Goal: Information Seeking & Learning: Understand process/instructions

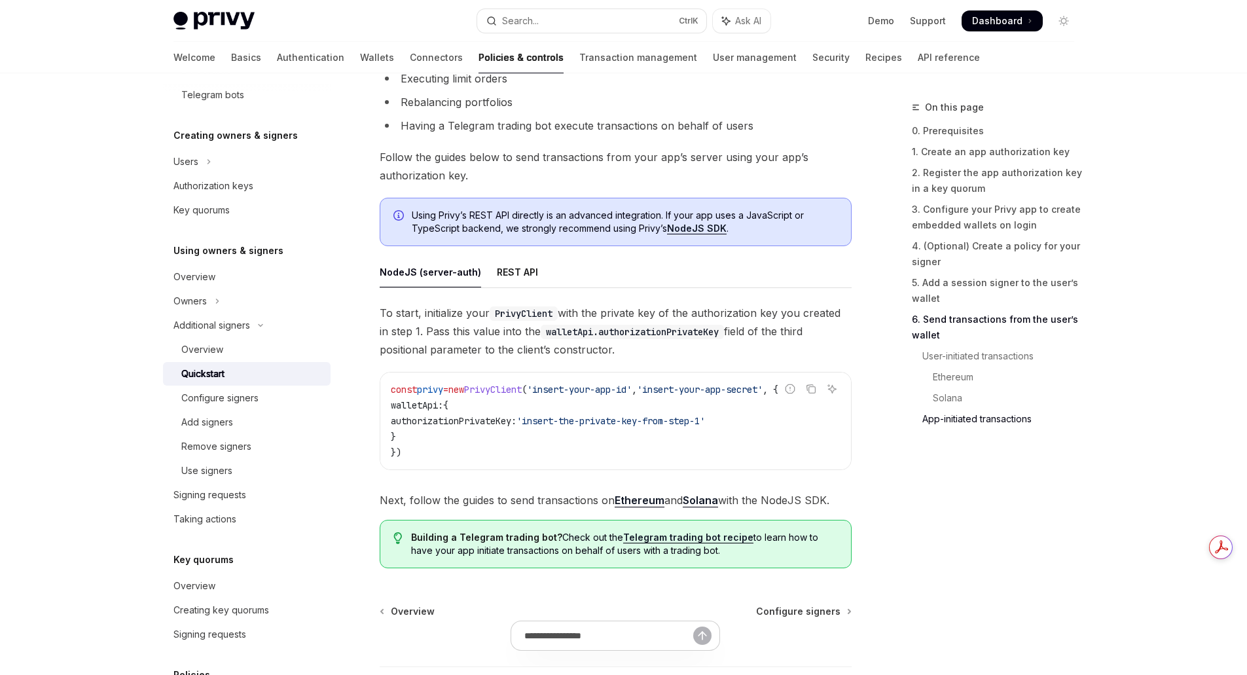
scroll to position [3908, 0]
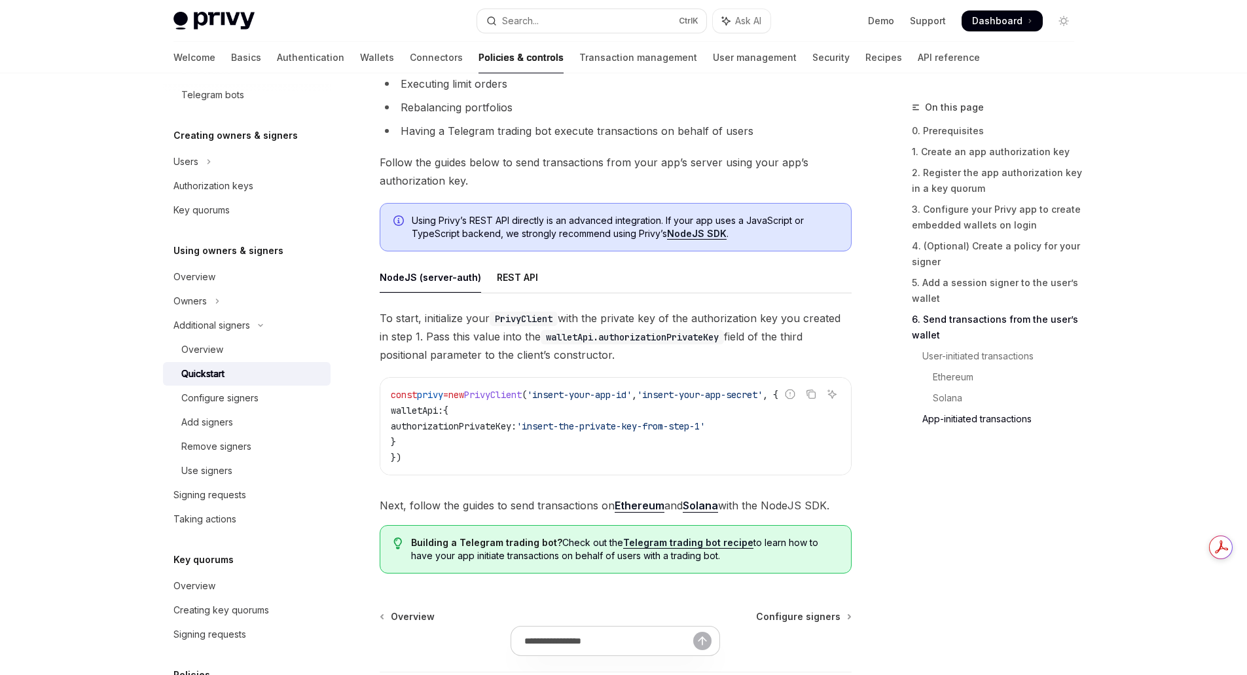
click at [905, 488] on div "On this page 0. Prerequisites 1. Create an app authorization key 2. Register th…" at bounding box center [985, 386] width 199 height 575
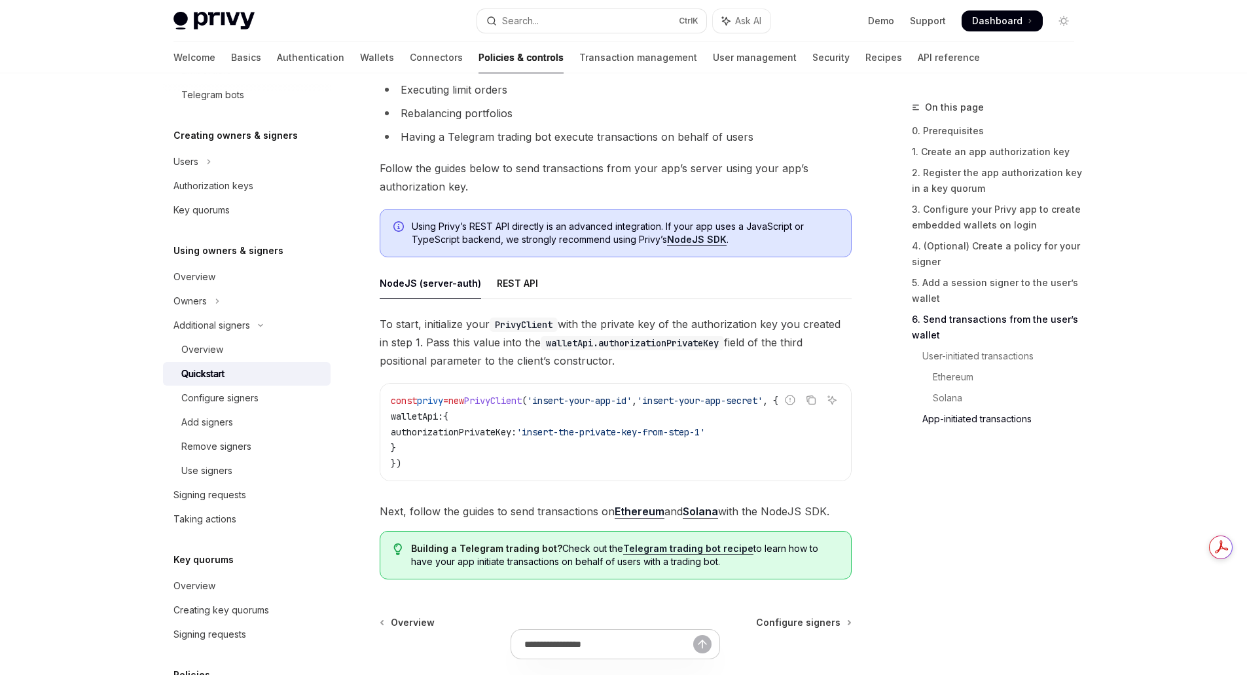
scroll to position [3777, 0]
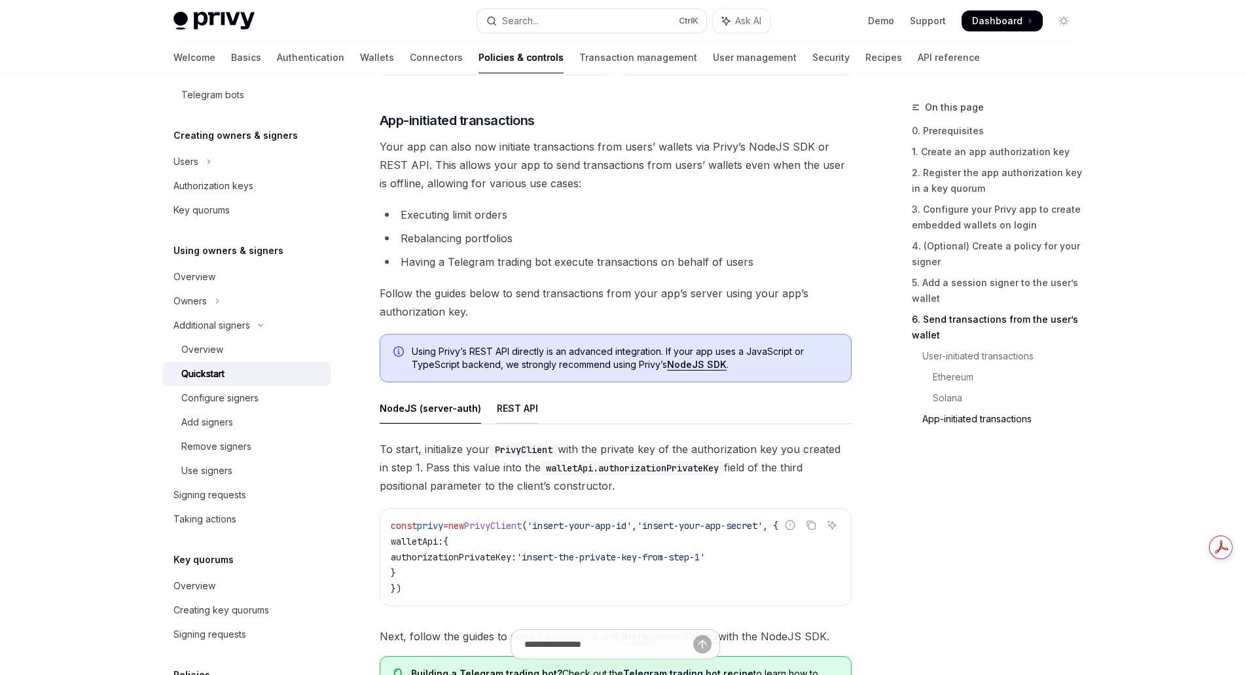
click at [510, 423] on div "REST API" at bounding box center [517, 408] width 41 height 31
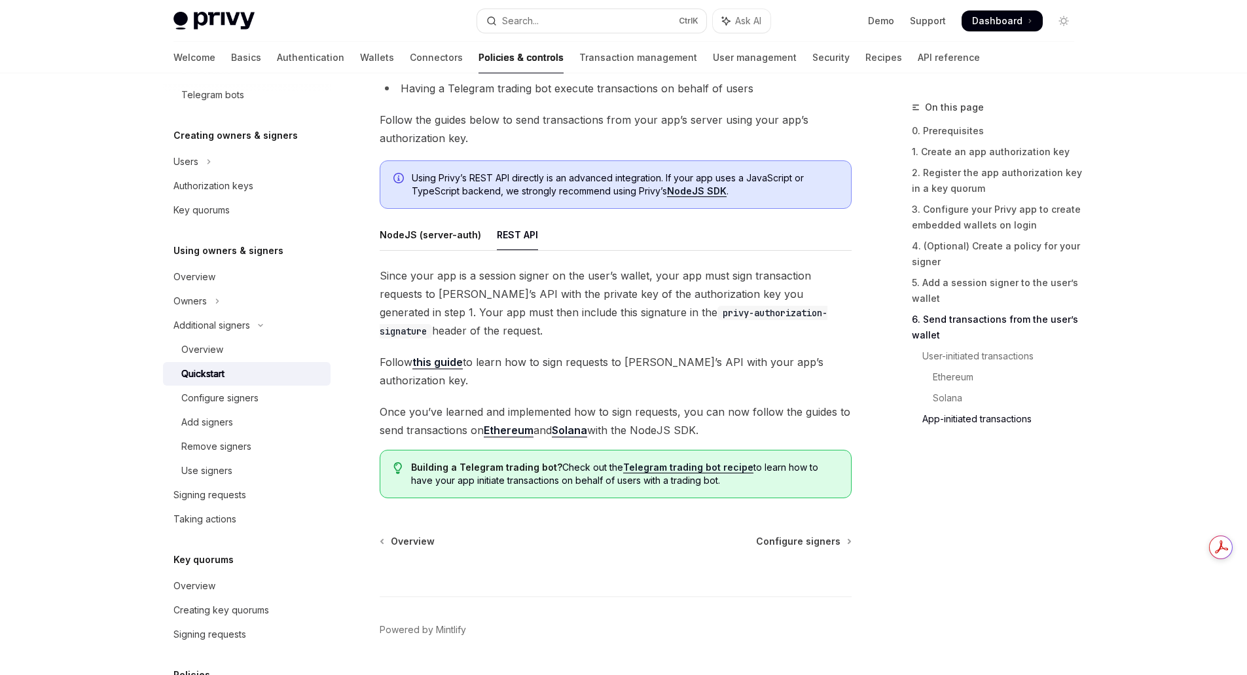
scroll to position [3974, 0]
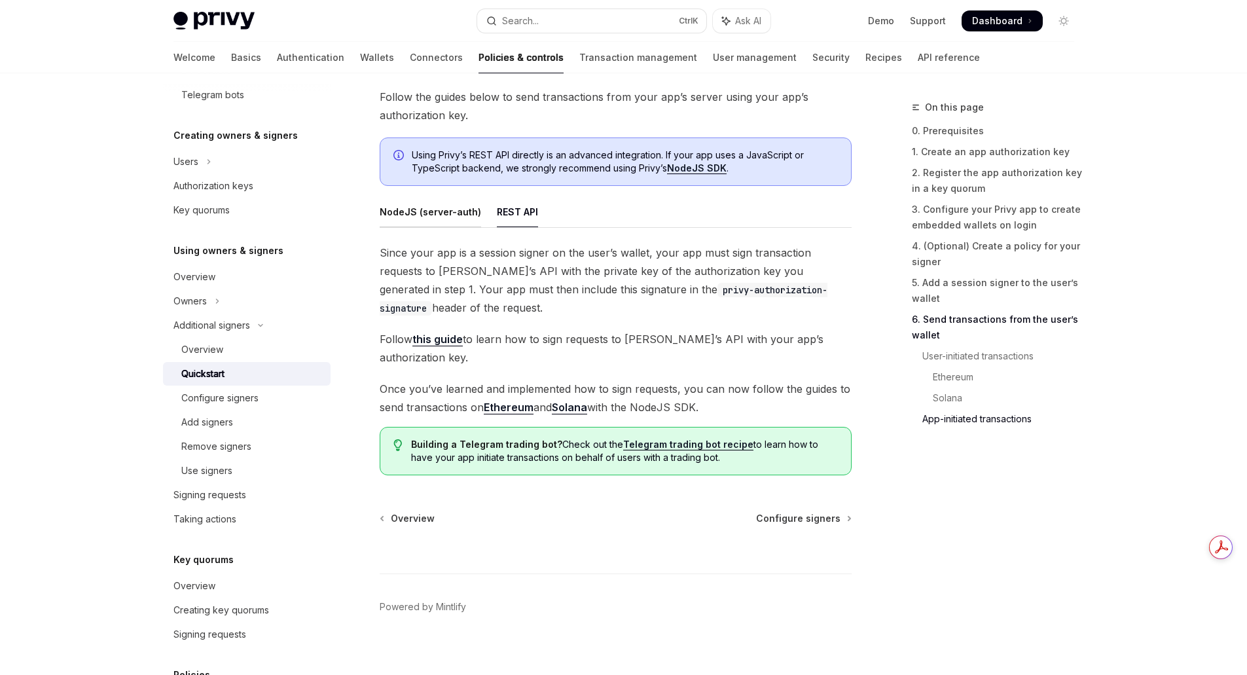
click at [430, 218] on div "NodeJS (server-auth)" at bounding box center [430, 211] width 101 height 31
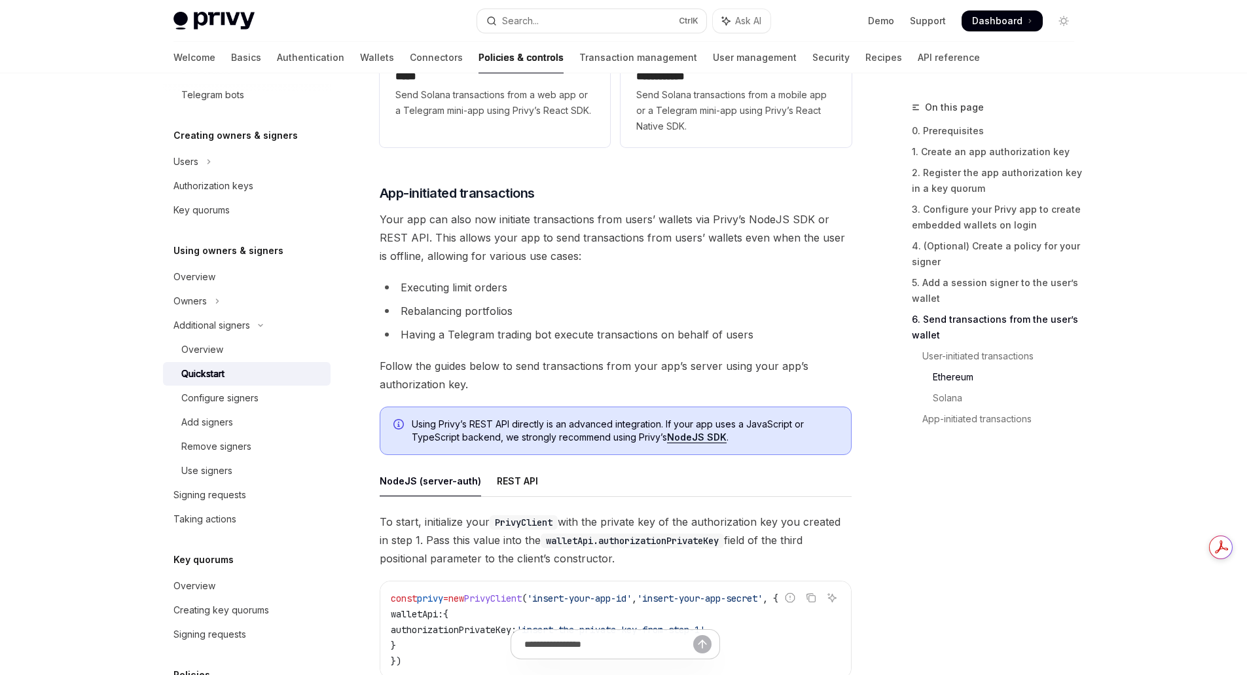
scroll to position [3515, 0]
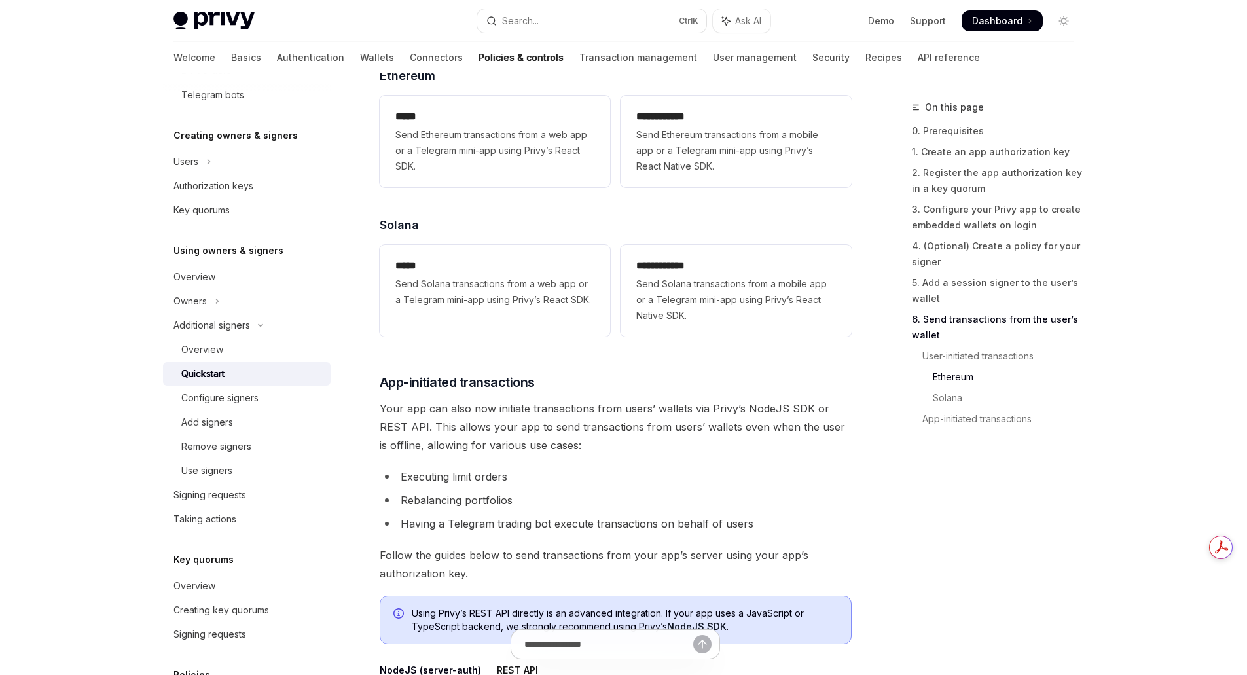
click at [937, 502] on div "On this page 0. Prerequisites 1. Create an app authorization key 2. Register th…" at bounding box center [985, 386] width 199 height 575
click at [886, 518] on div "On this page 0. Prerequisites 1. Create an app authorization key 2. Register th…" at bounding box center [985, 386] width 199 height 575
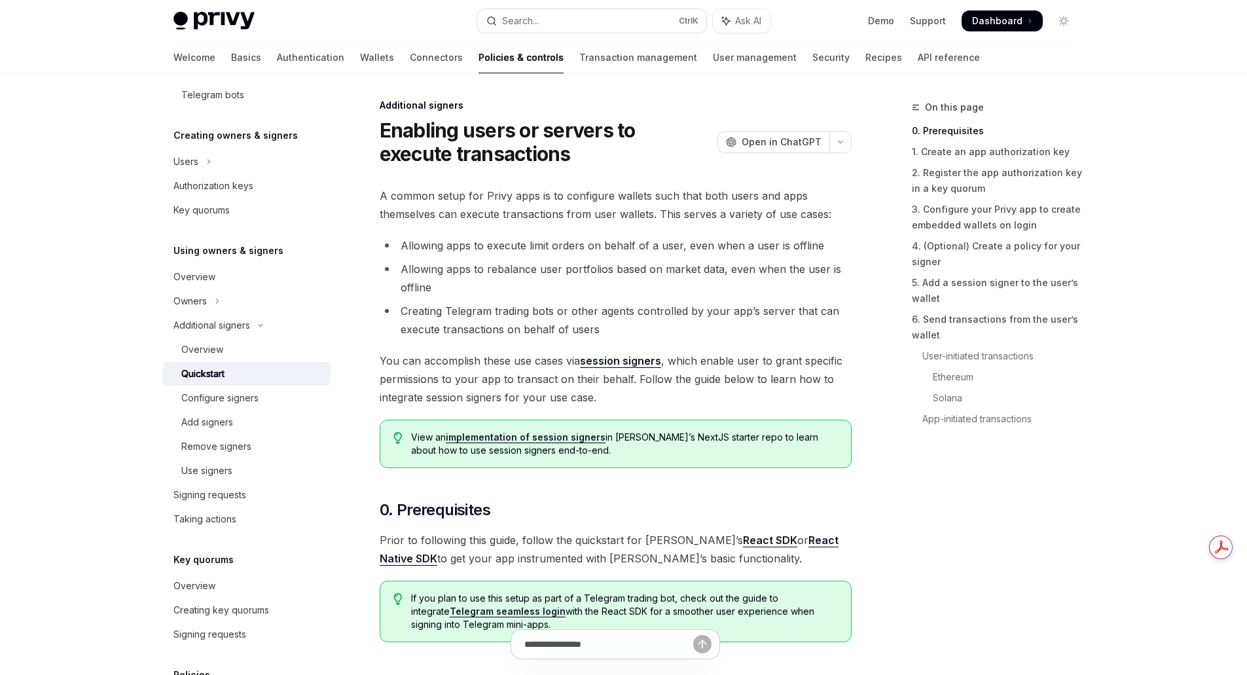
scroll to position [0, 0]
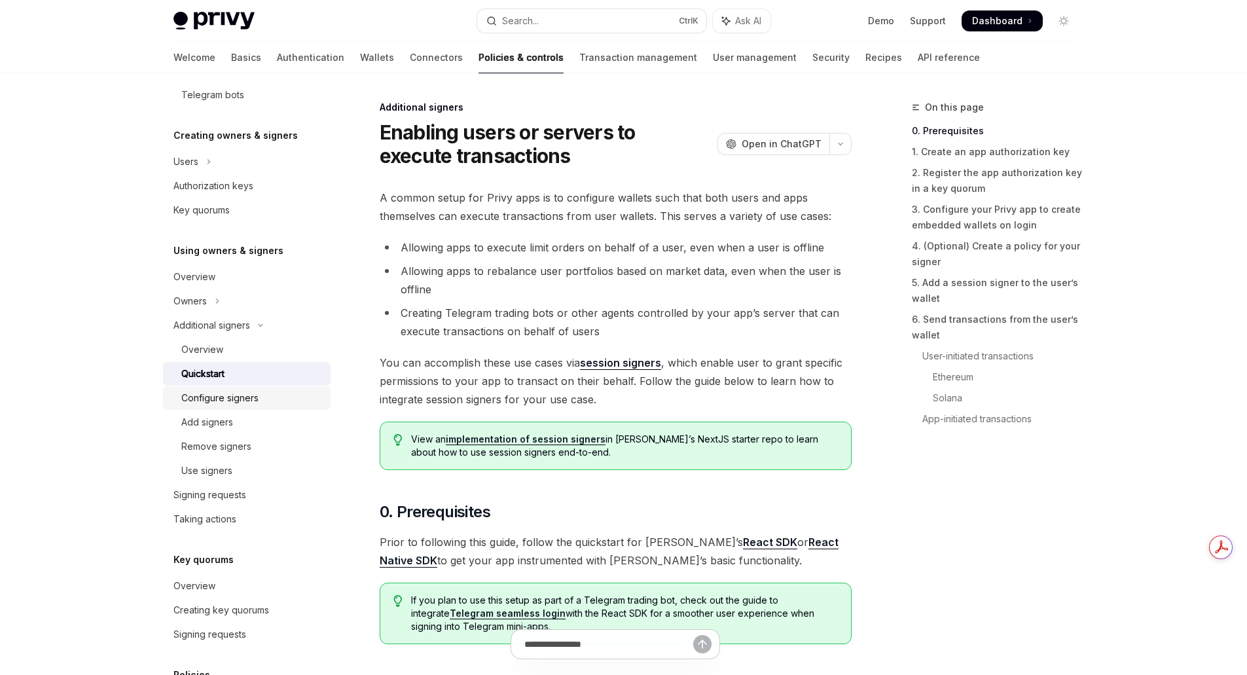
click at [198, 408] on link "Configure signers" at bounding box center [247, 398] width 168 height 24
type textarea "*"
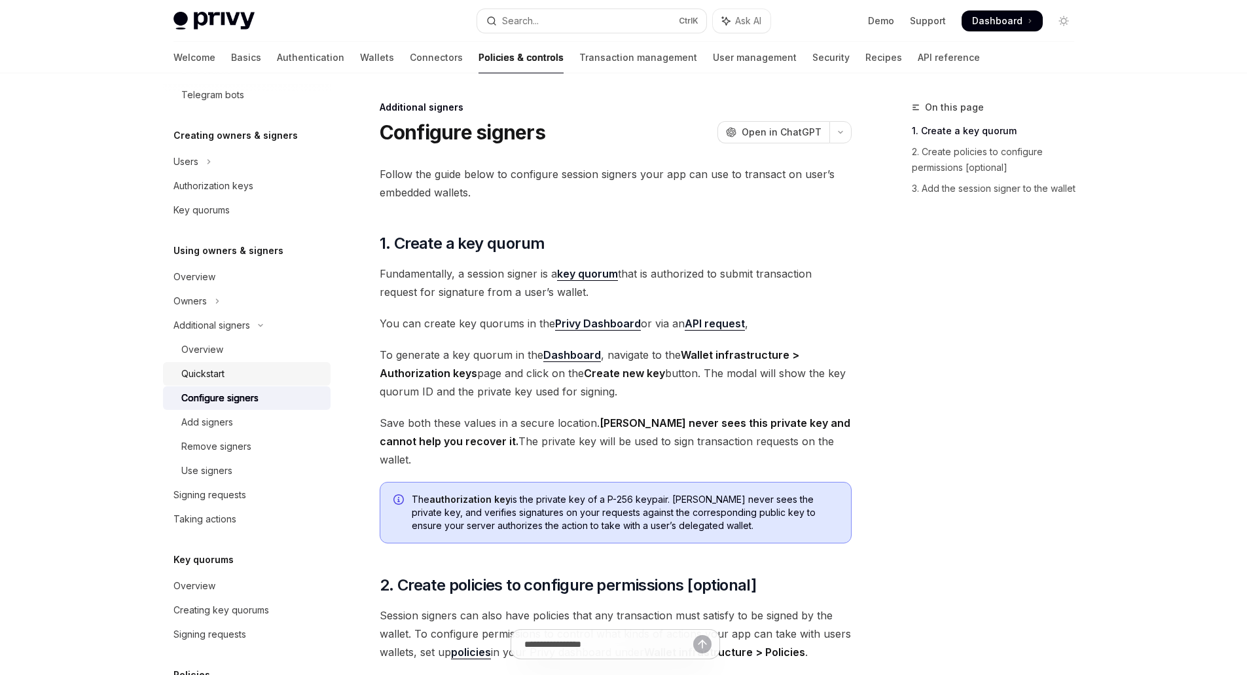
click at [206, 376] on div "Quickstart" at bounding box center [202, 374] width 43 height 16
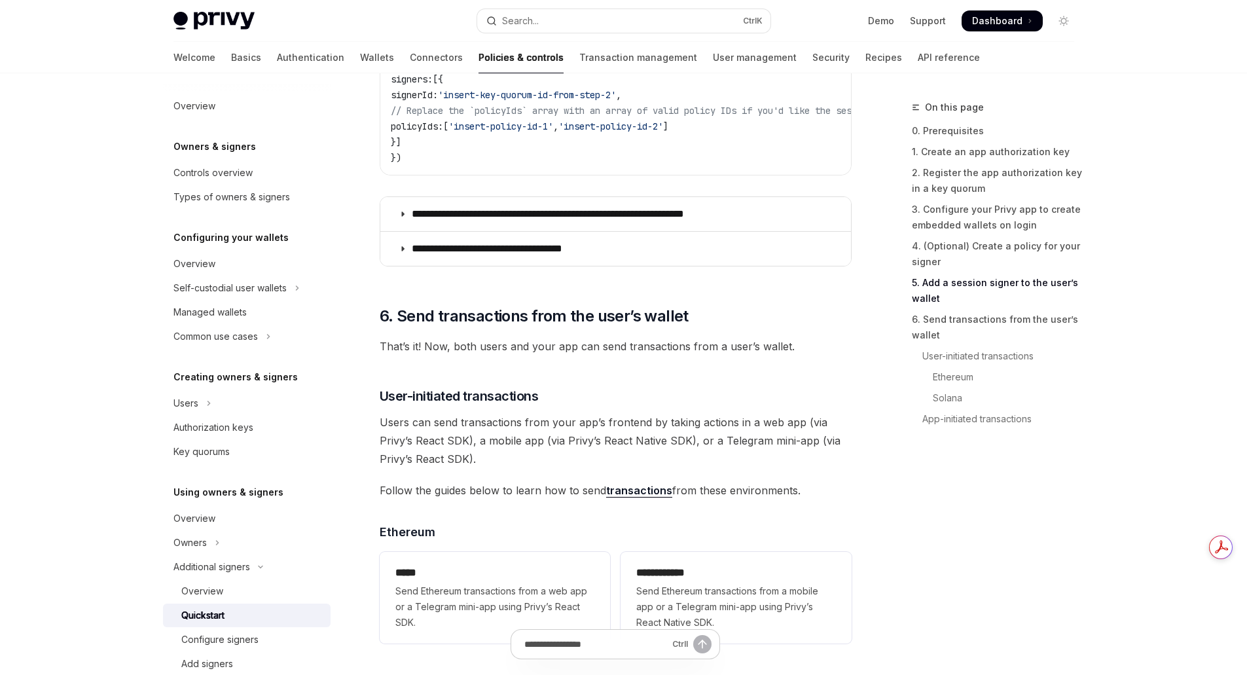
scroll to position [2356, 0]
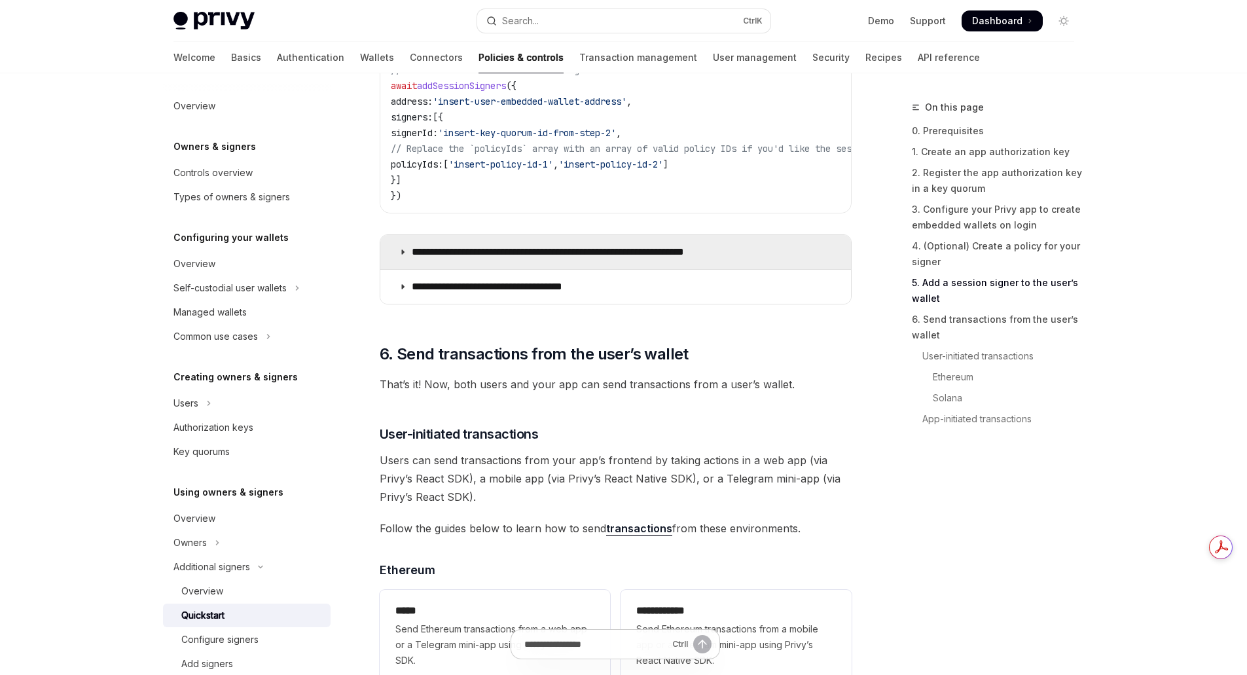
click at [400, 256] on icon at bounding box center [403, 252] width 8 height 8
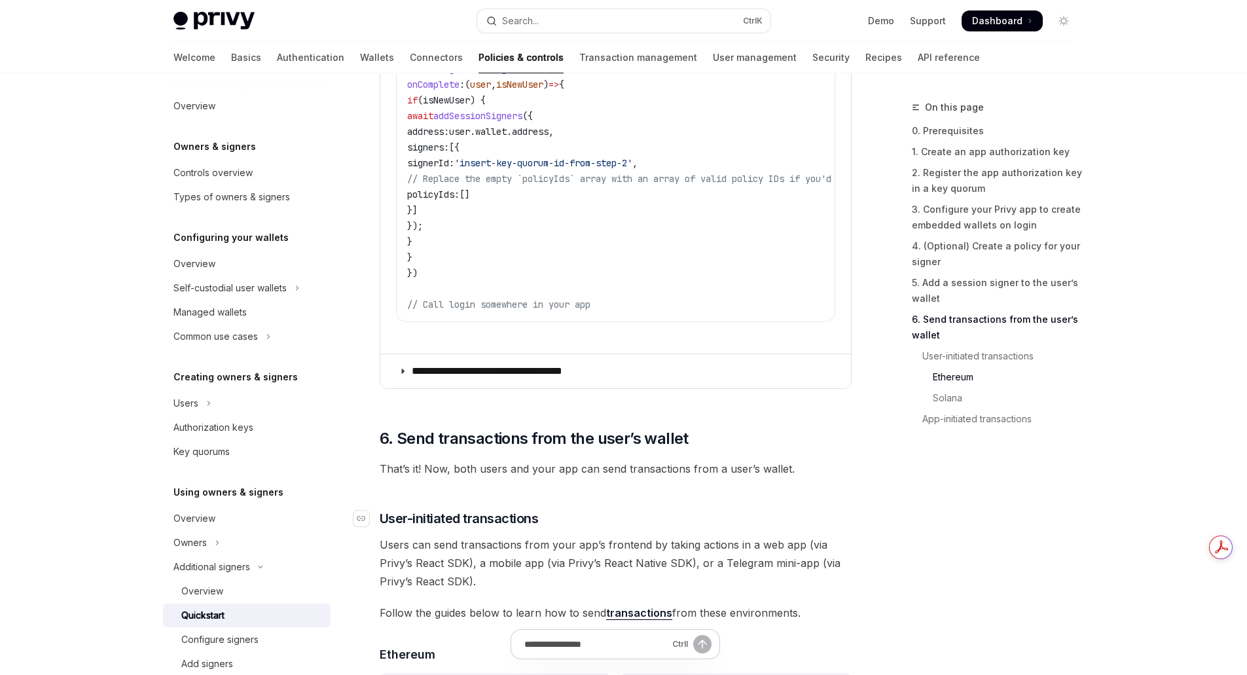
scroll to position [2945, 0]
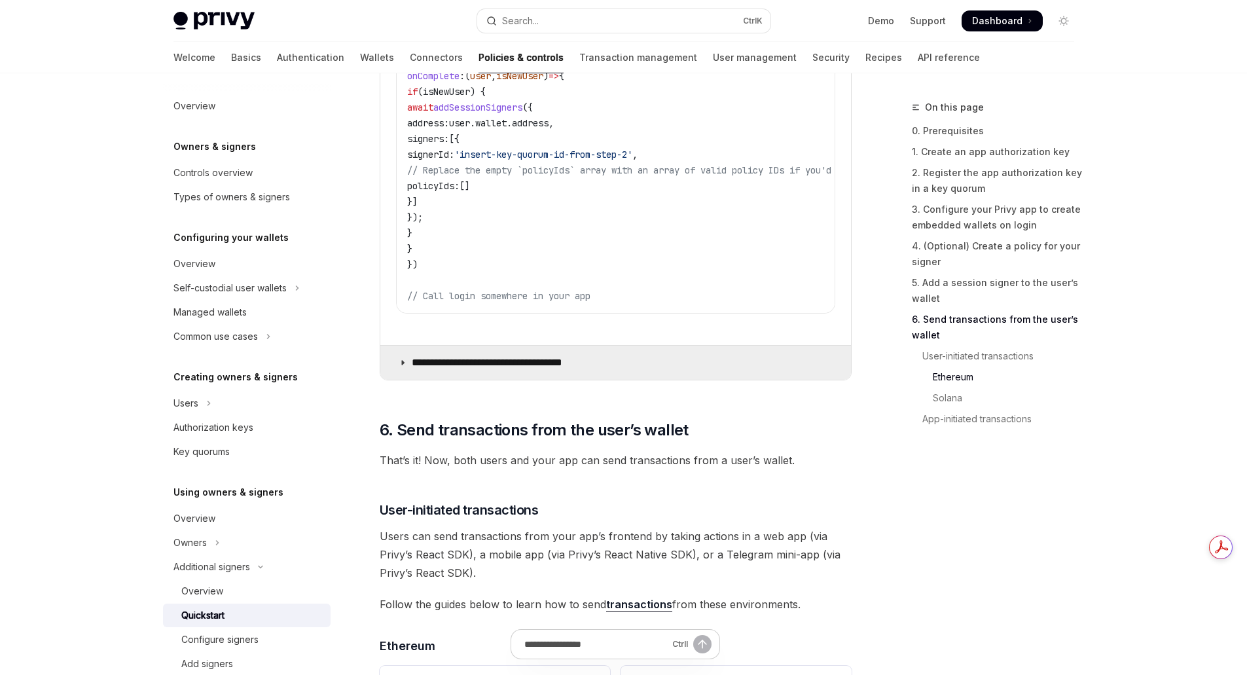
click at [403, 380] on summary "**********" at bounding box center [615, 363] width 471 height 34
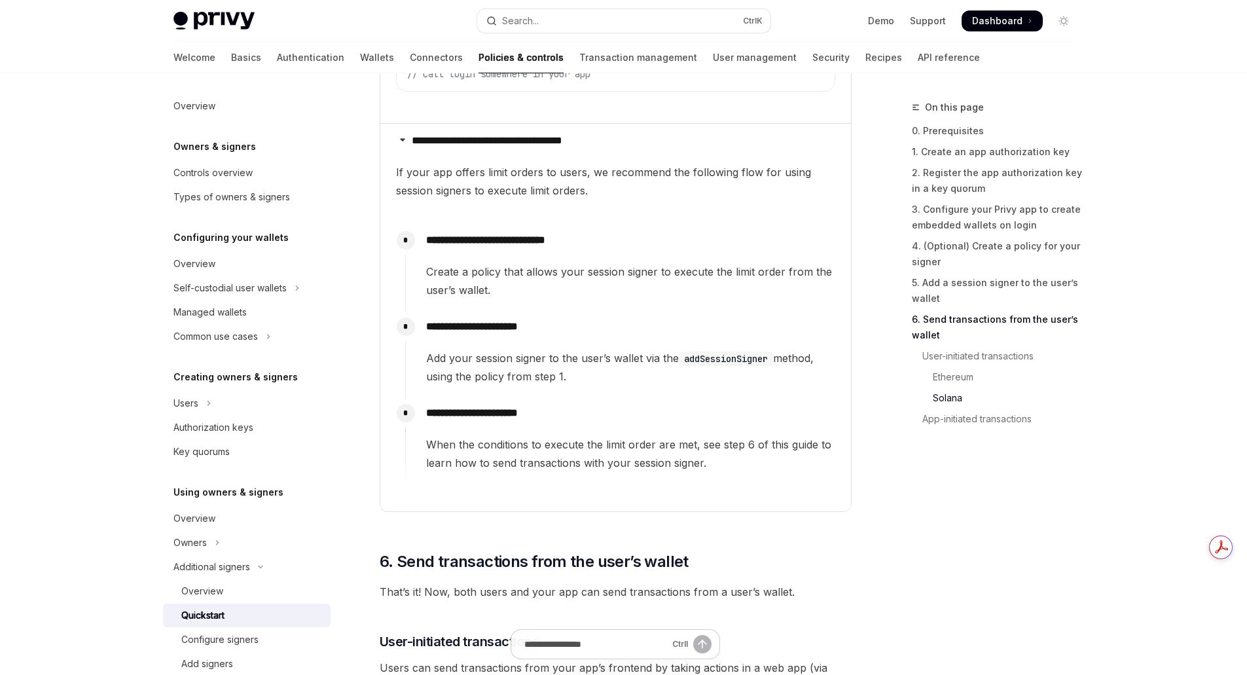
scroll to position [3076, 0]
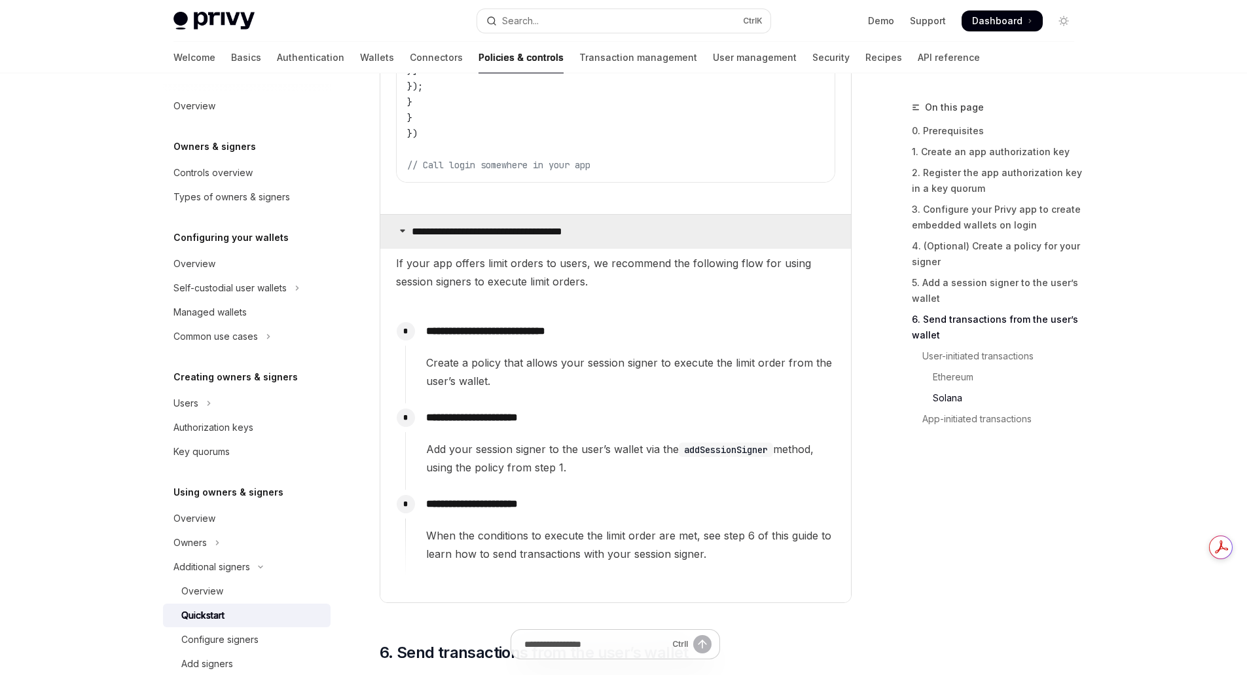
click at [401, 234] on icon at bounding box center [403, 230] width 8 height 8
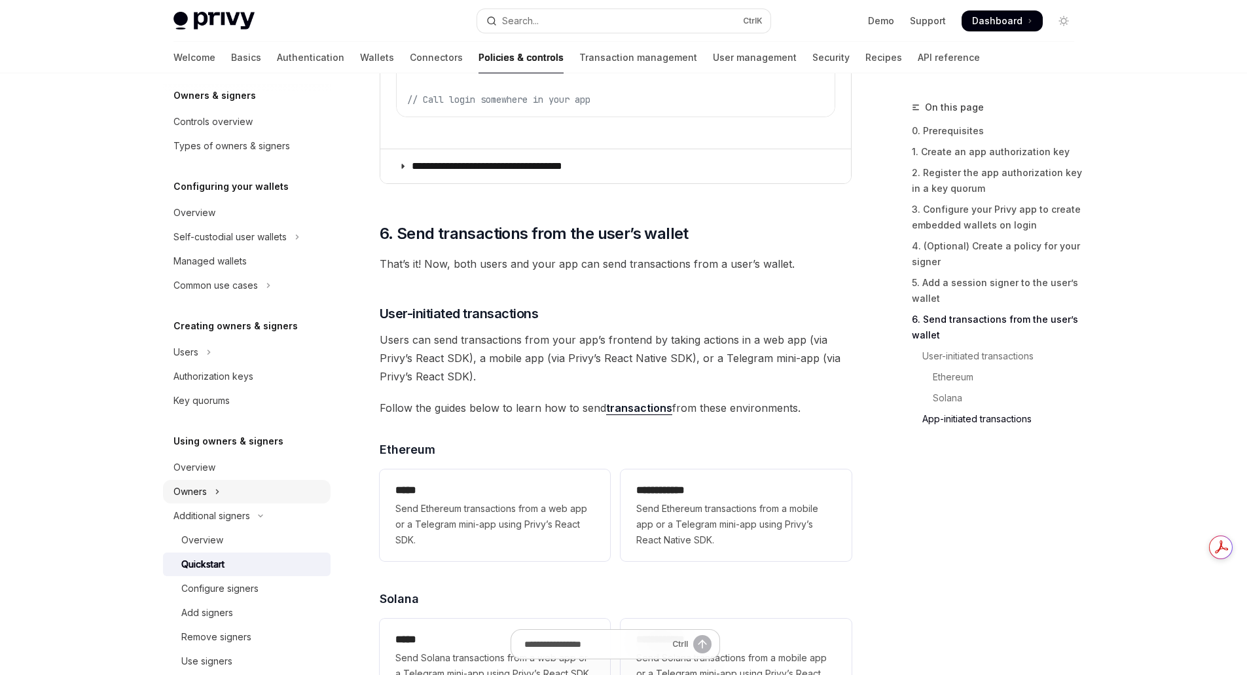
scroll to position [196, 0]
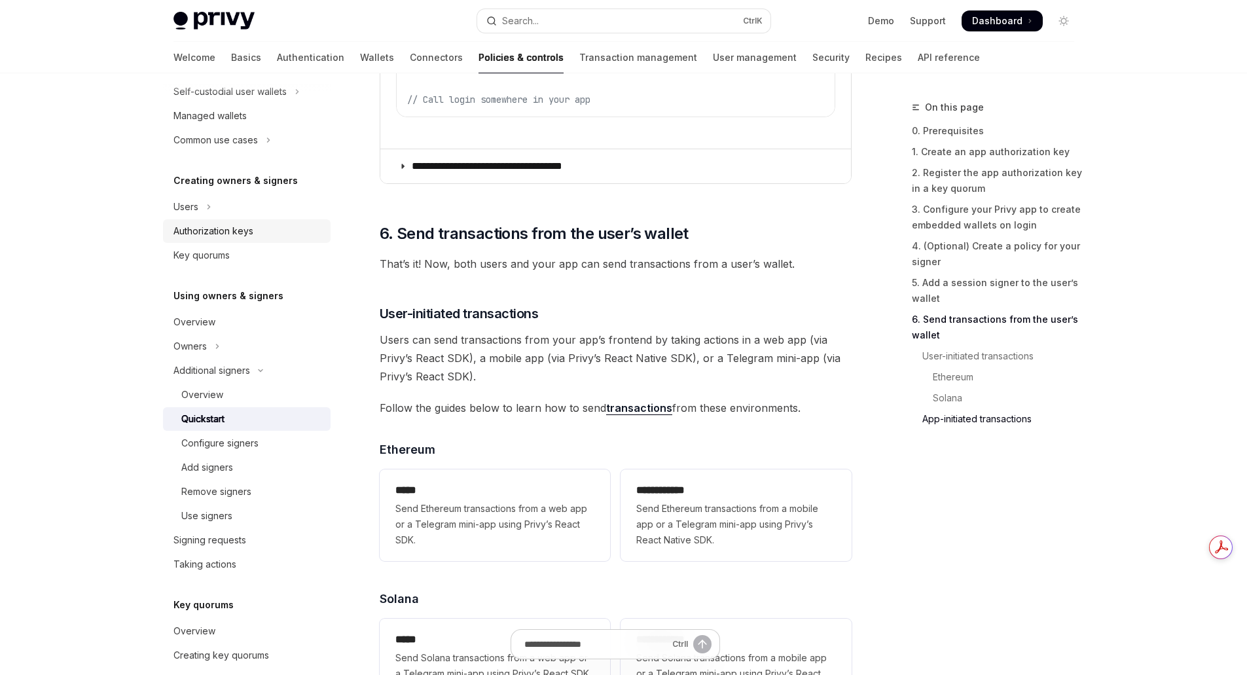
click at [235, 237] on div "Authorization keys" at bounding box center [213, 231] width 80 height 16
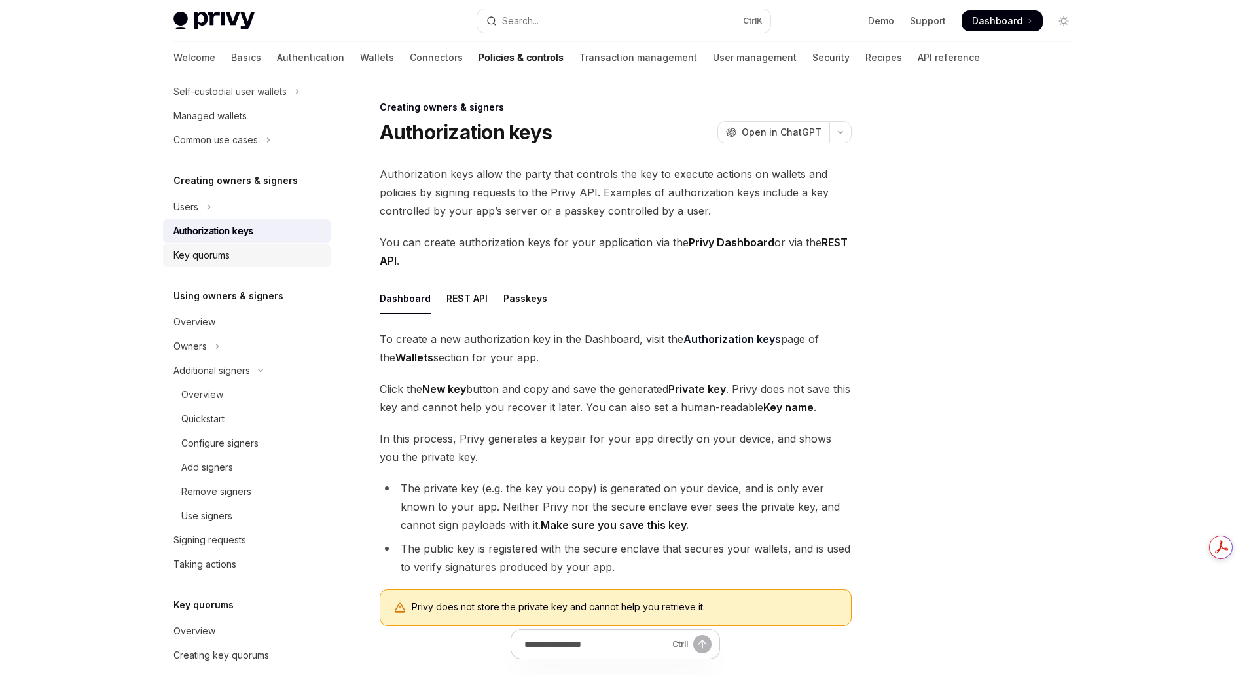
click at [233, 254] on div "Key quorums" at bounding box center [247, 255] width 149 height 16
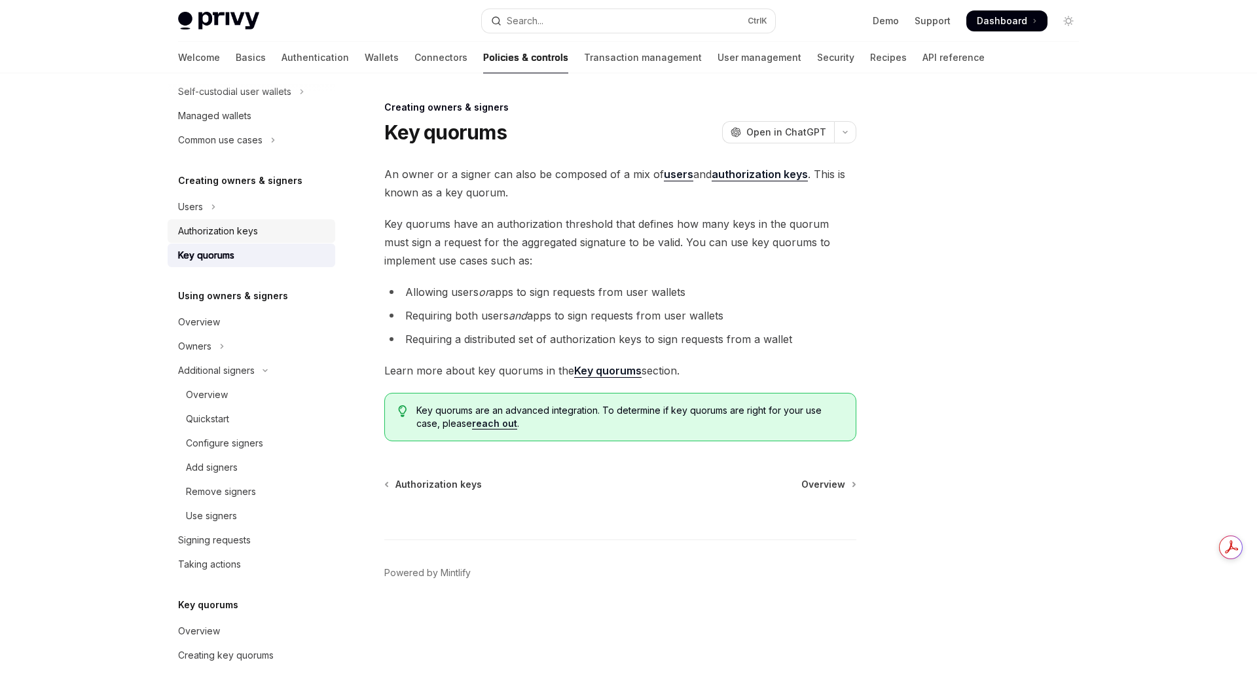
click at [231, 238] on div "Authorization keys" at bounding box center [218, 231] width 80 height 16
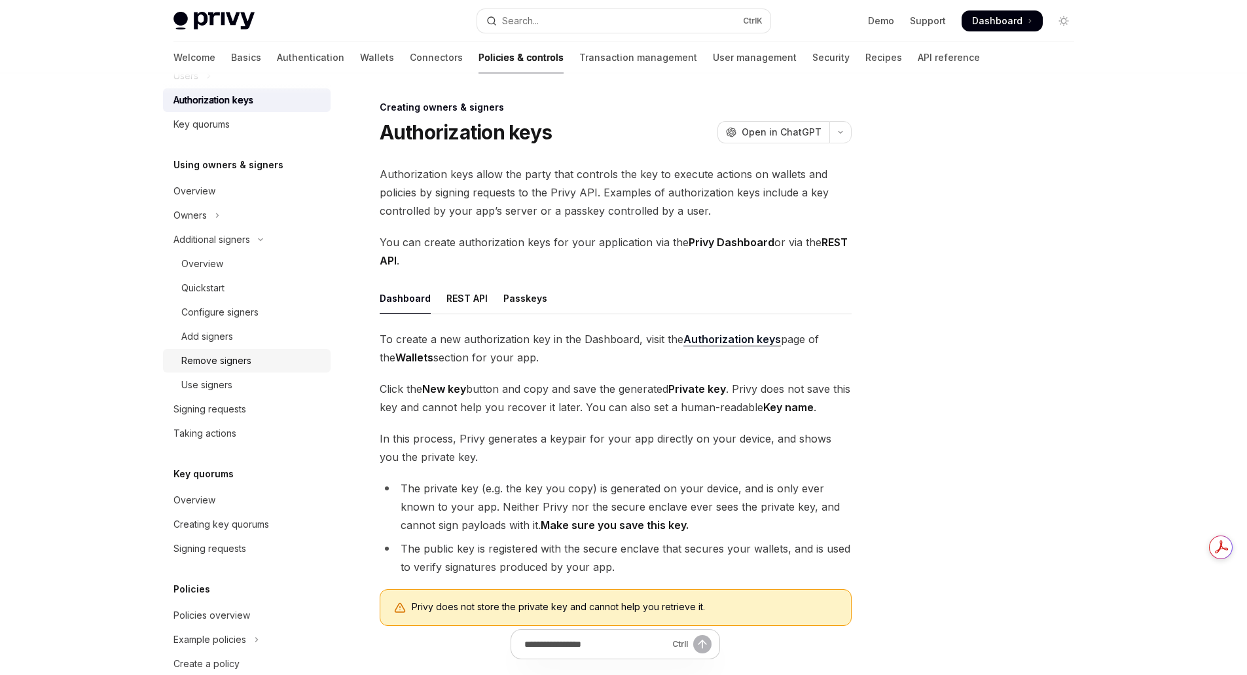
scroll to position [403, 0]
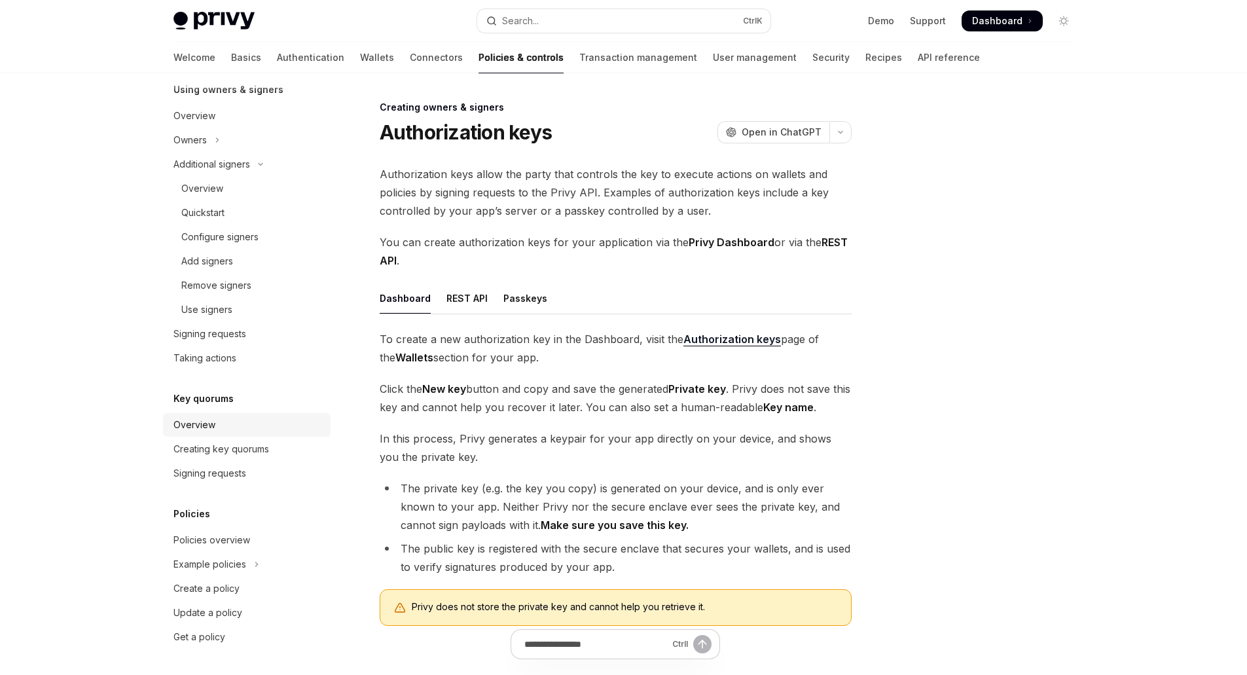
click at [210, 425] on div "Overview" at bounding box center [194, 425] width 42 height 16
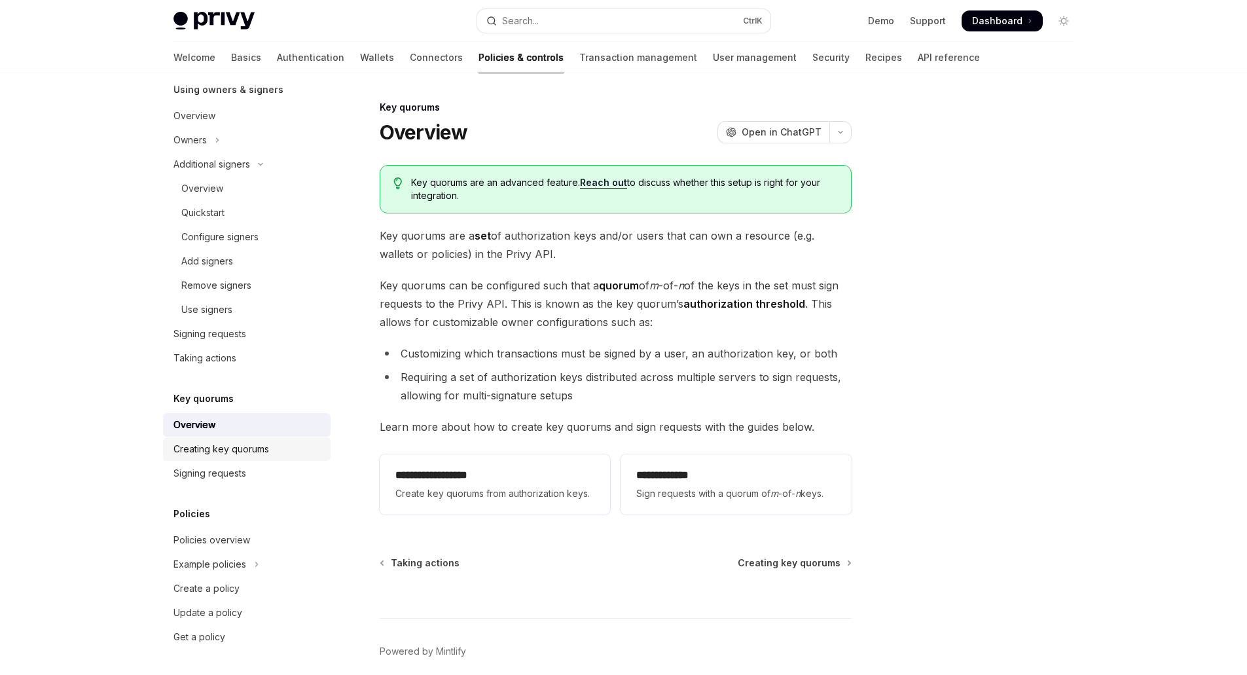
click at [259, 448] on div "Creating key quorums" at bounding box center [221, 449] width 96 height 16
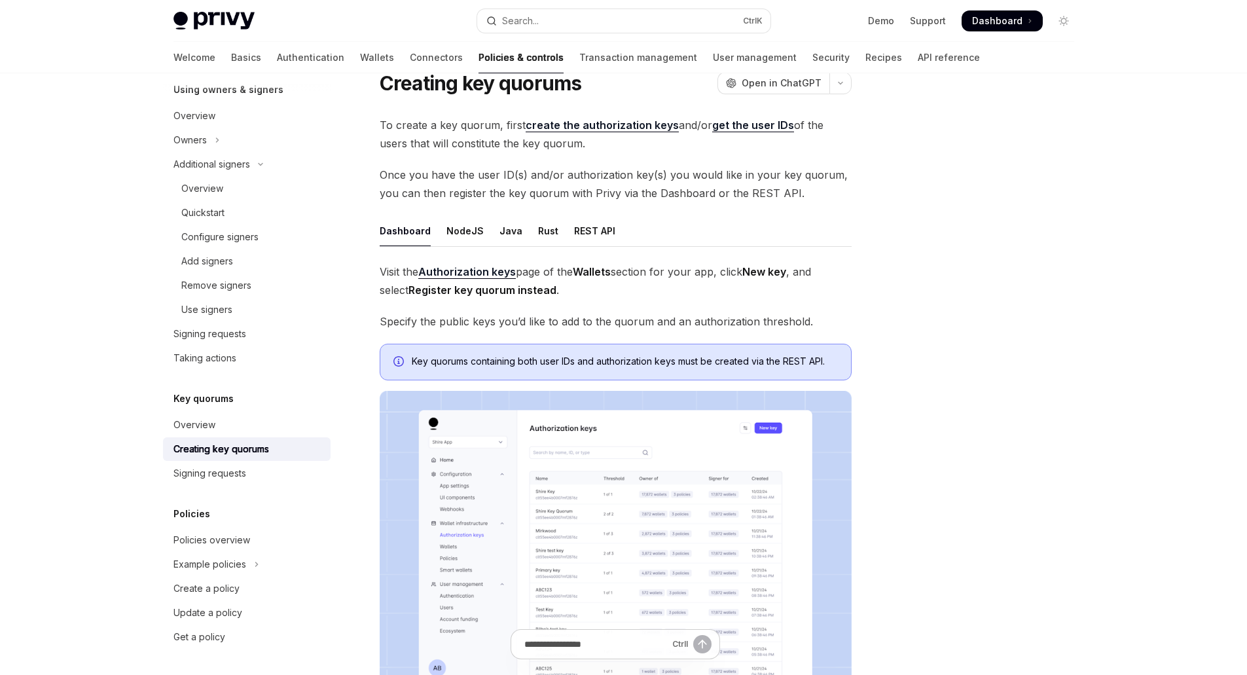
scroll to position [131, 0]
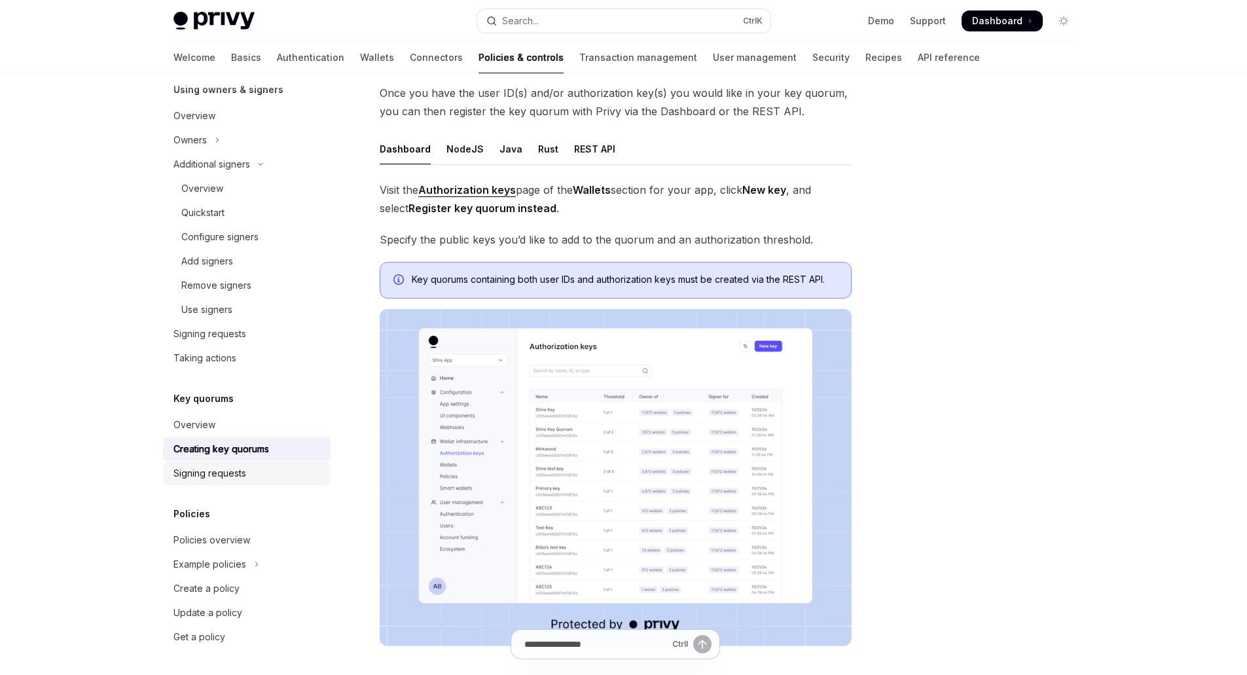
click at [225, 481] on link "Signing requests" at bounding box center [247, 473] width 168 height 24
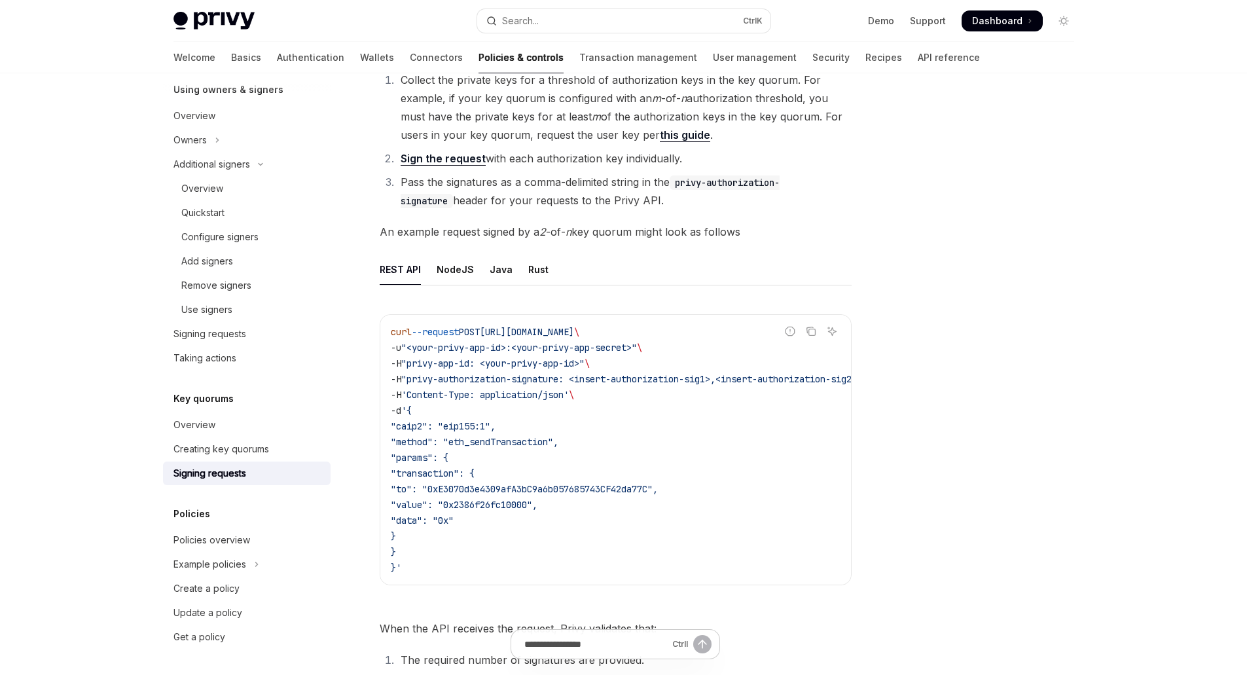
scroll to position [131, 0]
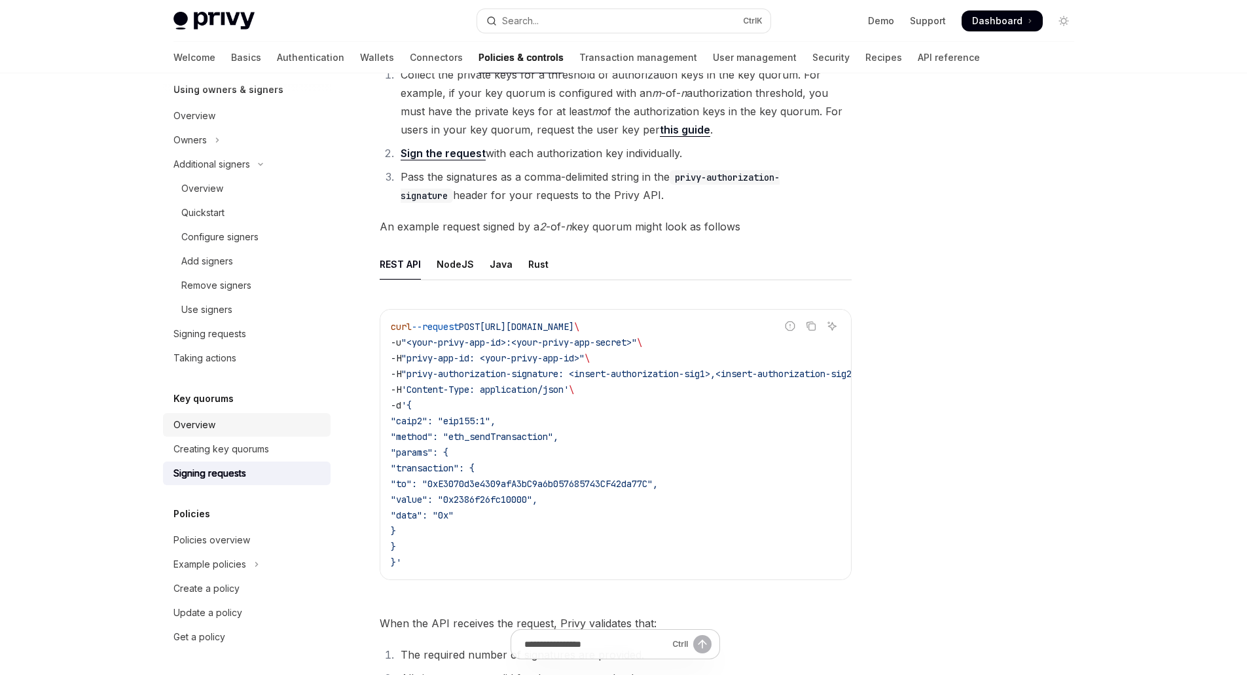
click at [204, 425] on div "Overview" at bounding box center [194, 425] width 42 height 16
type textarea "*"
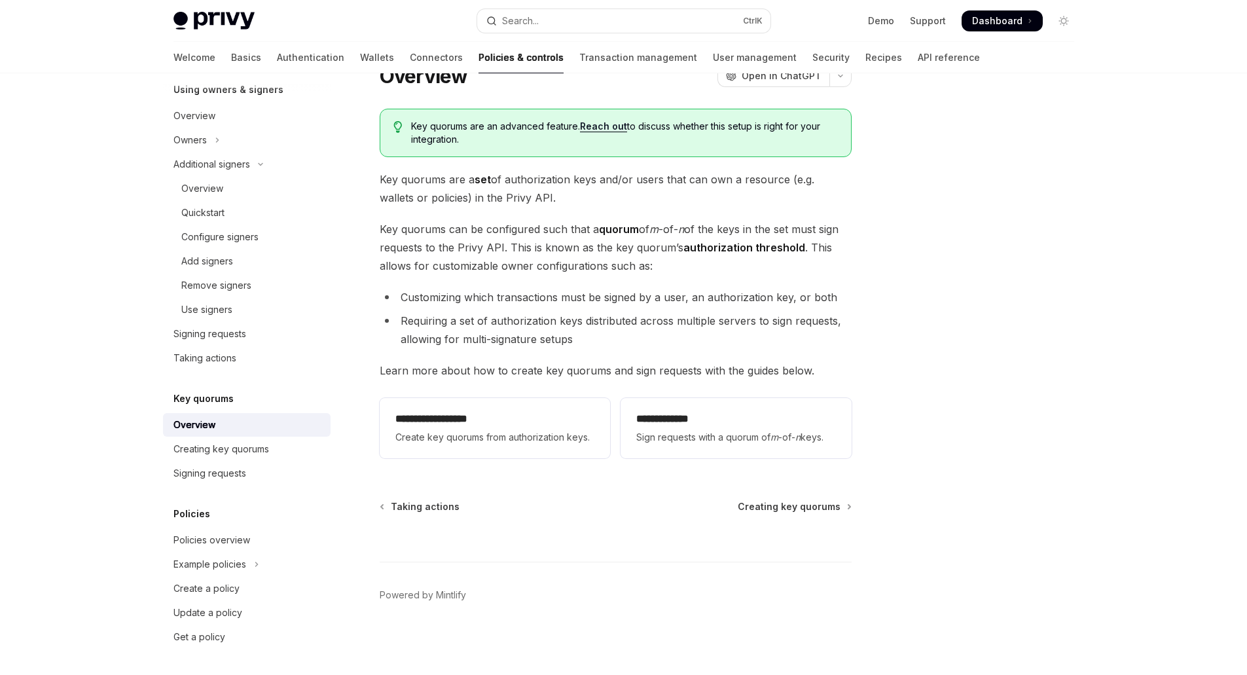
scroll to position [56, 0]
